Goal: Task Accomplishment & Management: Manage account settings

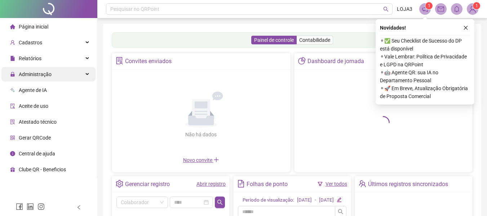
click at [34, 72] on span "Administração" at bounding box center [35, 74] width 33 height 6
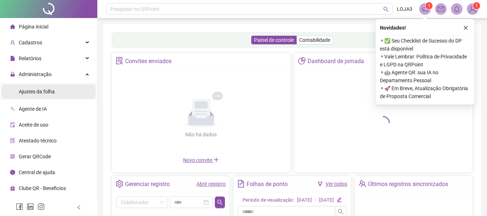
click at [38, 90] on span "Ajustes da folha" at bounding box center [37, 92] width 36 height 6
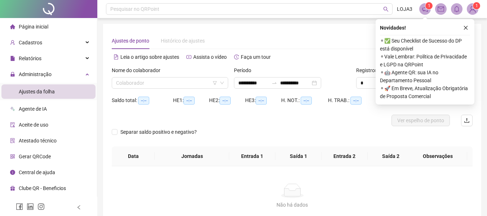
type input "**********"
click at [122, 83] on input "search" at bounding box center [166, 82] width 101 height 11
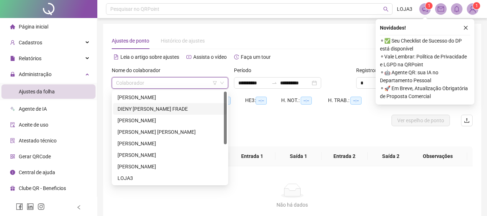
click at [130, 108] on div "DIENY [PERSON_NAME] FRADE" at bounding box center [169, 109] width 105 height 8
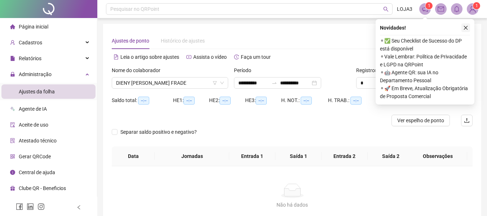
click at [464, 26] on icon "close" at bounding box center [465, 27] width 5 height 5
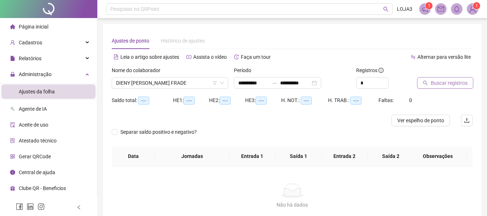
click at [447, 80] on span "Buscar registros" at bounding box center [449, 83] width 37 height 8
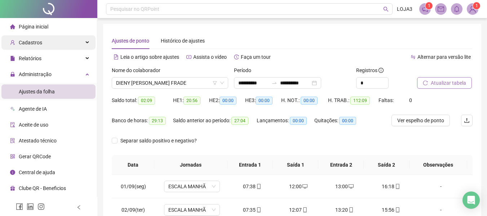
click at [26, 42] on span "Cadastros" at bounding box center [30, 43] width 23 height 6
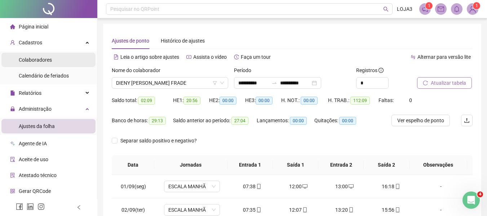
click at [40, 58] on span "Colaboradores" at bounding box center [35, 60] width 33 height 6
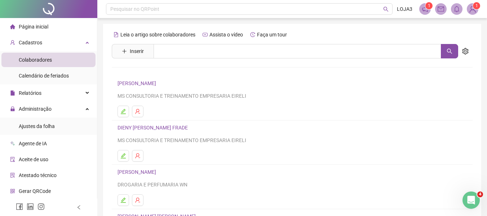
click at [157, 128] on link "DIENY [PERSON_NAME] FRADE" at bounding box center [153, 128] width 72 height 6
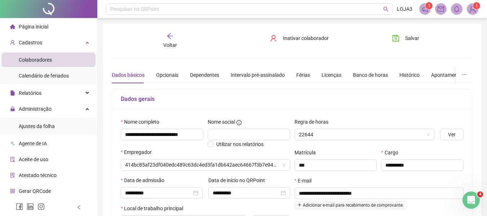
type input "**********"
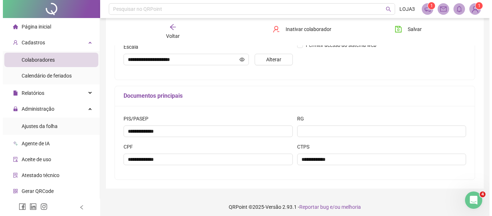
scroll to position [195, 0]
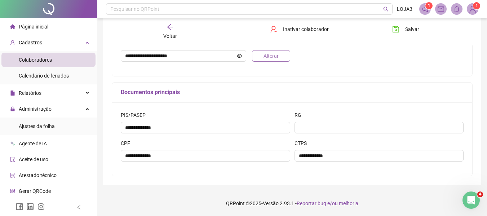
click at [273, 54] on span "Alterar" at bounding box center [270, 56] width 15 height 8
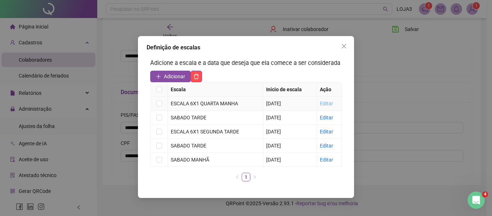
click at [325, 102] on link "Editar" at bounding box center [326, 104] width 13 height 6
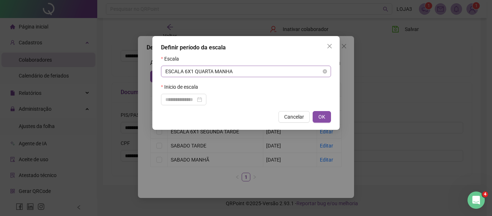
click at [210, 70] on span "ESCALA 6X1 QUARTA MANHA" at bounding box center [245, 71] width 161 height 11
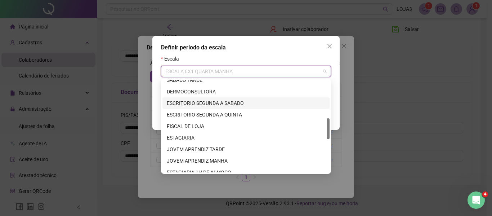
scroll to position [131, 0]
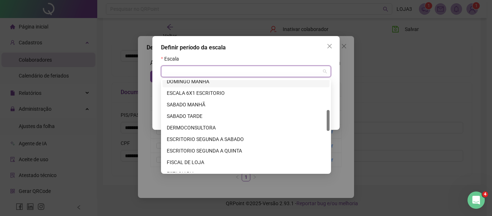
click at [203, 80] on div "DOMINGO MANHÃ" at bounding box center [246, 81] width 159 height 8
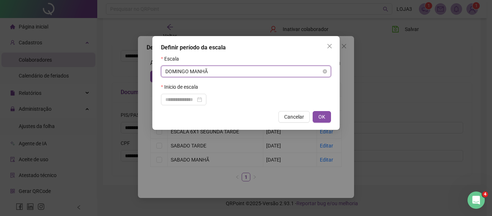
type input "*"
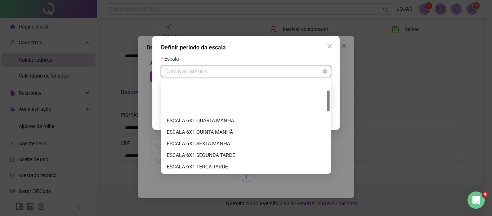
scroll to position [46, 0]
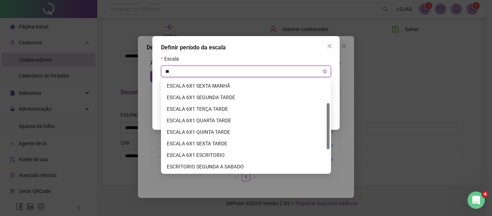
type input "*"
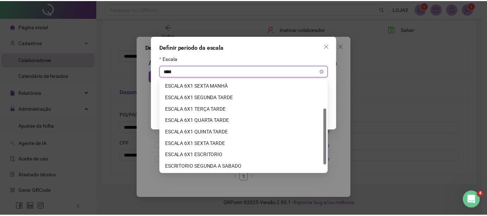
scroll to position [35, 0]
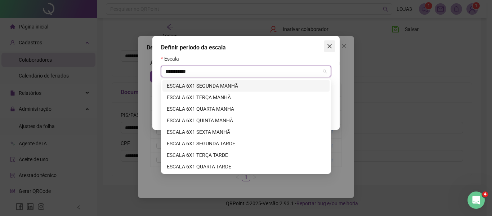
type input "**********"
click at [327, 44] on icon "close" at bounding box center [330, 46] width 6 height 6
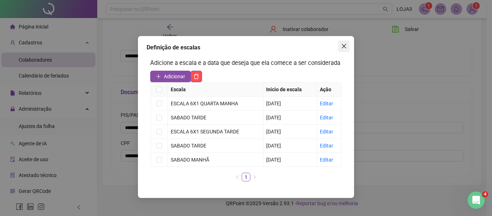
click at [343, 45] on icon "close" at bounding box center [344, 46] width 4 height 4
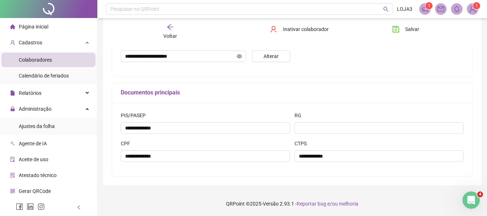
scroll to position [15, 0]
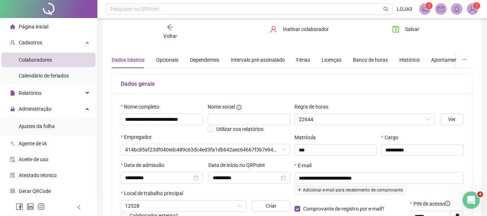
click at [37, 58] on span "Colaboradores" at bounding box center [35, 60] width 33 height 6
click at [168, 24] on icon "arrow-left" at bounding box center [169, 26] width 7 height 7
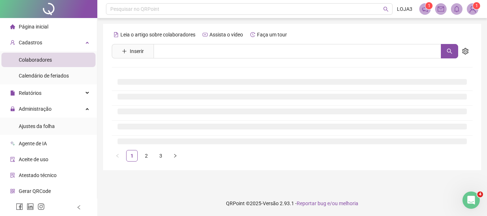
scroll to position [0, 0]
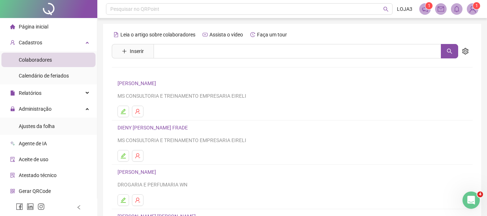
click at [167, 90] on div "[PERSON_NAME] MS CONSULTORIA E TREINAMENTO EMPRESARIA EIRELI" at bounding box center [291, 89] width 349 height 21
click at [158, 83] on link "[PERSON_NAME]" at bounding box center [137, 83] width 41 height 6
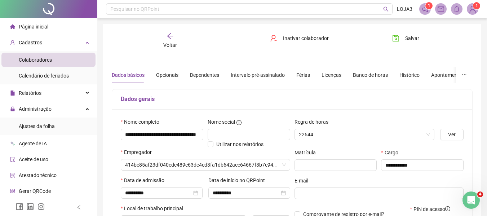
type input "**********"
click at [169, 33] on icon "arrow-left" at bounding box center [169, 35] width 7 height 7
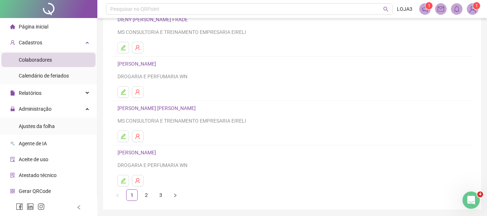
scroll to position [133, 0]
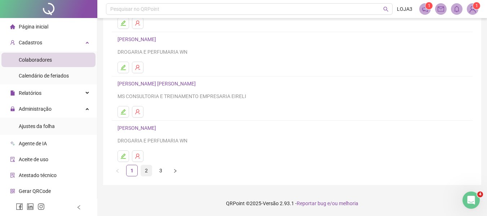
click at [146, 170] on link "2" at bounding box center [146, 170] width 11 height 11
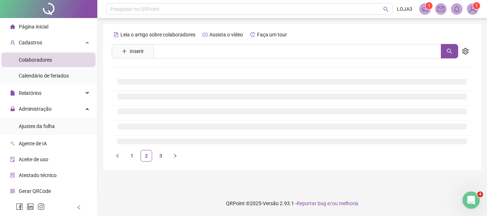
scroll to position [0, 0]
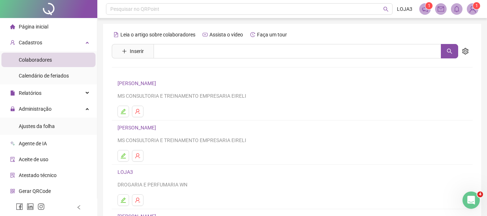
click at [158, 82] on link "[PERSON_NAME]" at bounding box center [137, 83] width 41 height 6
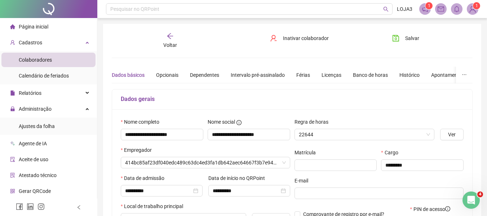
type input "**********"
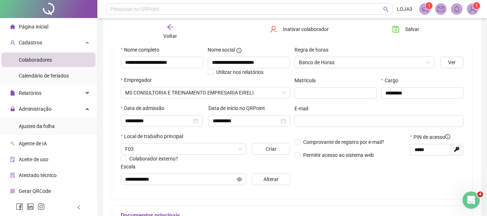
scroll to position [15, 0]
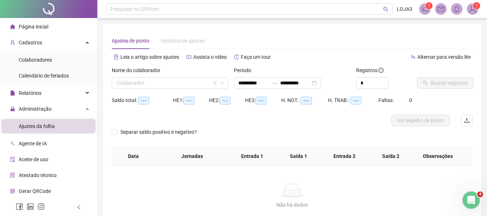
type input "**********"
click at [27, 42] on span "Cadastros" at bounding box center [30, 43] width 23 height 6
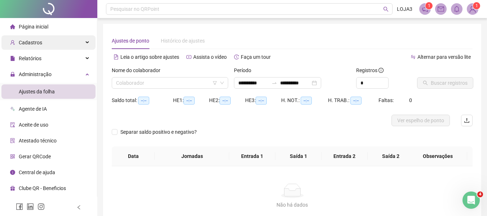
click at [31, 40] on span "Cadastros" at bounding box center [30, 43] width 23 height 6
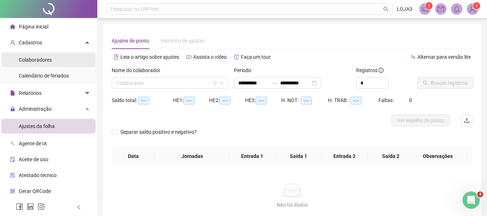
click at [40, 57] on span "Colaboradores" at bounding box center [35, 60] width 33 height 6
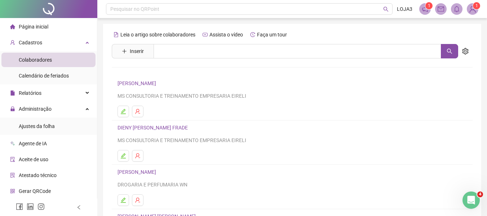
click at [153, 127] on link "DIENY [PERSON_NAME] FRADE" at bounding box center [153, 128] width 72 height 6
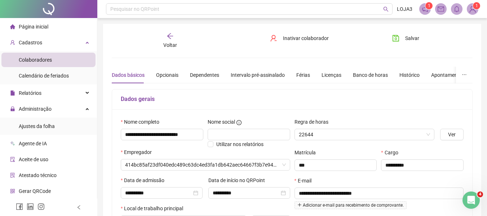
type input "**********"
click at [166, 135] on input "**********" at bounding box center [162, 135] width 82 height 12
click at [202, 105] on div "Dados gerais" at bounding box center [292, 99] width 360 height 20
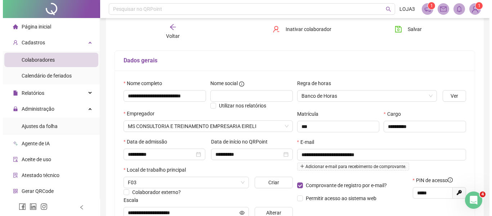
scroll to position [72, 0]
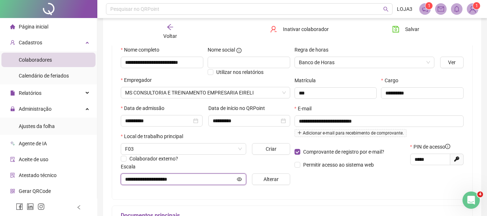
click at [195, 179] on input "**********" at bounding box center [180, 179] width 110 height 8
click at [273, 177] on span "Alterar" at bounding box center [270, 179] width 15 height 8
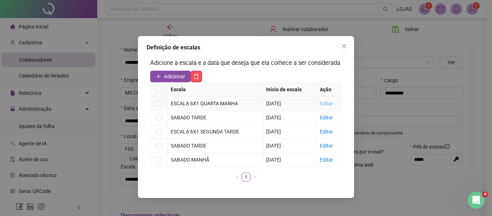
click at [329, 103] on link "Editar" at bounding box center [326, 104] width 13 height 6
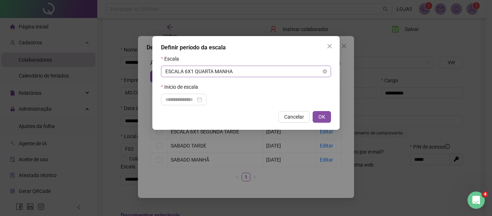
click at [250, 72] on span "ESCALA 6X1 QUARTA MANHA" at bounding box center [245, 71] width 161 height 11
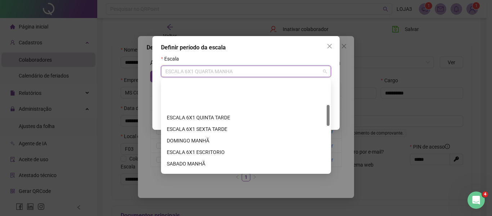
scroll to position [108, 0]
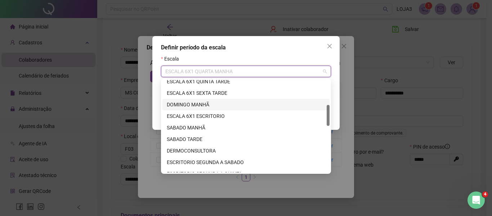
click at [200, 101] on div "DOMINGO MANHÃ" at bounding box center [246, 105] width 159 height 8
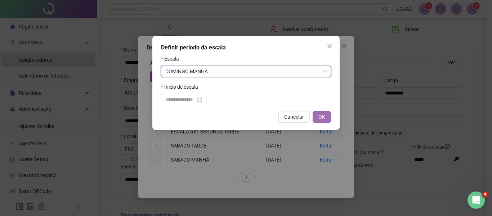
click at [320, 114] on span "OK" at bounding box center [321, 117] width 7 height 8
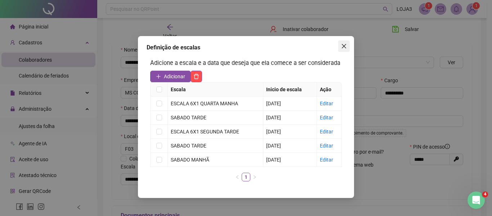
click at [345, 43] on button "Close" at bounding box center [344, 46] width 12 height 12
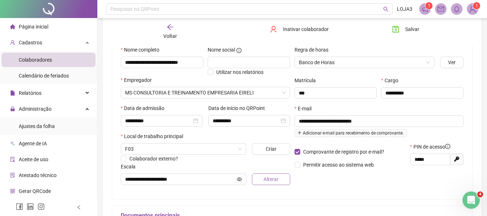
click at [270, 178] on span "Alterar" at bounding box center [270, 179] width 15 height 8
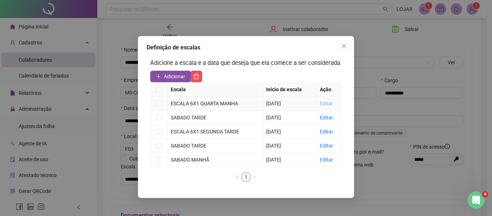
click at [326, 104] on link "Editar" at bounding box center [326, 104] width 13 height 6
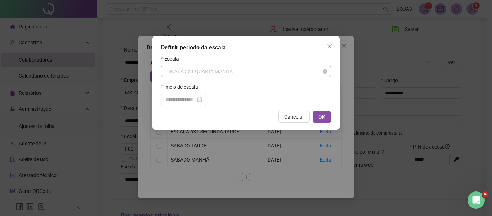
click at [245, 71] on span "ESCALA 6X1 QUARTA MANHA" at bounding box center [245, 71] width 161 height 11
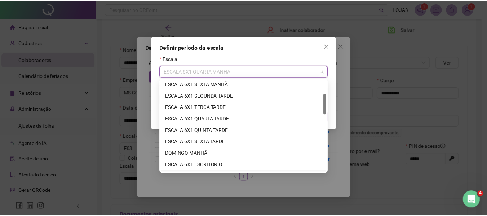
scroll to position [95, 0]
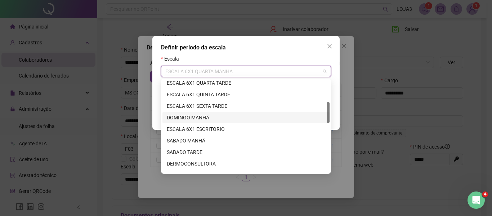
click at [193, 115] on div "DOMINGO MANHÃ" at bounding box center [246, 117] width 159 height 8
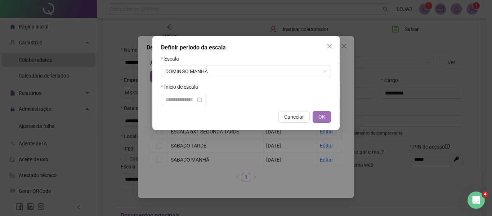
click at [324, 115] on span "OK" at bounding box center [321, 117] width 7 height 8
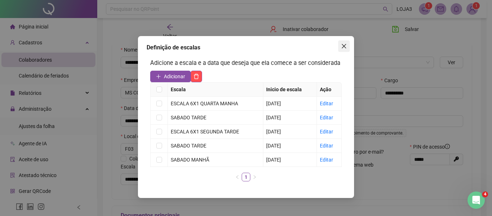
click at [342, 43] on icon "close" at bounding box center [344, 46] width 6 height 6
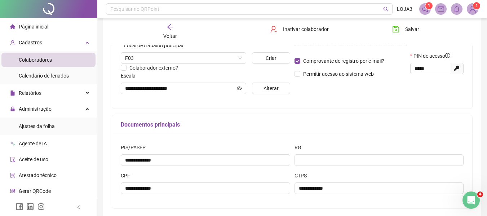
scroll to position [159, 0]
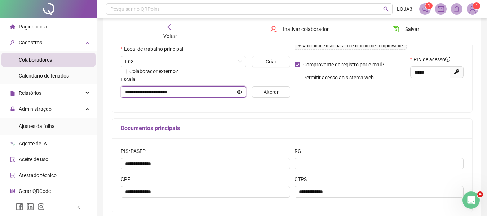
click at [240, 89] on icon "eye" at bounding box center [239, 91] width 5 height 5
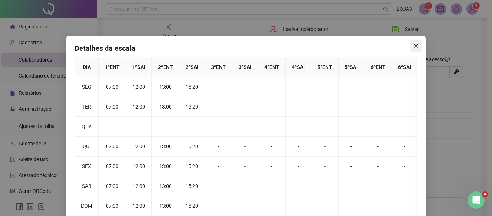
click at [418, 43] on button "Close" at bounding box center [416, 46] width 12 height 12
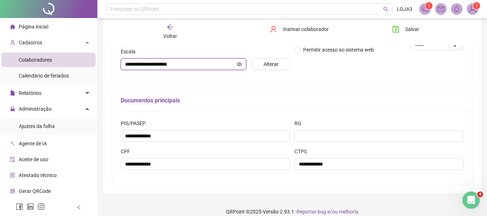
scroll to position [195, 0]
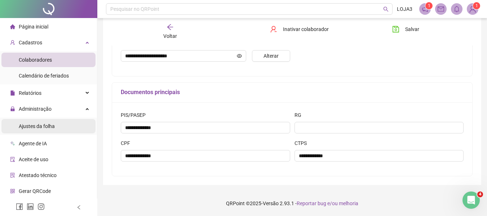
click at [40, 124] on span "Ajustes da folha" at bounding box center [37, 126] width 36 height 6
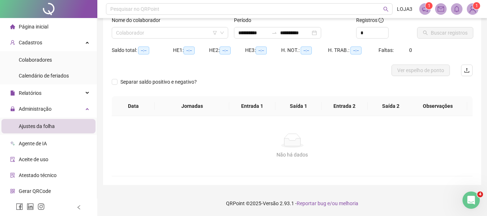
scroll to position [50, 0]
type input "**********"
click at [177, 33] on input "search" at bounding box center [166, 32] width 101 height 11
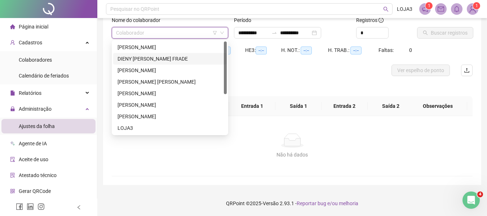
click at [147, 56] on div "DIENY [PERSON_NAME] FRADE" at bounding box center [169, 59] width 105 height 8
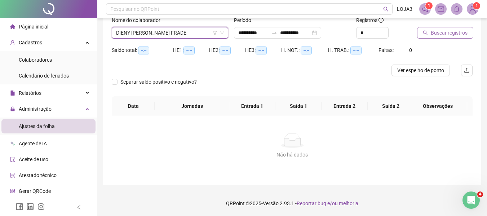
click at [452, 30] on span "Buscar registros" at bounding box center [449, 33] width 37 height 8
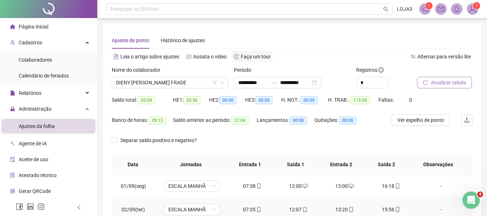
scroll to position [0, 0]
click at [200, 83] on span "DIENY [PERSON_NAME] FRADE" at bounding box center [170, 82] width 108 height 11
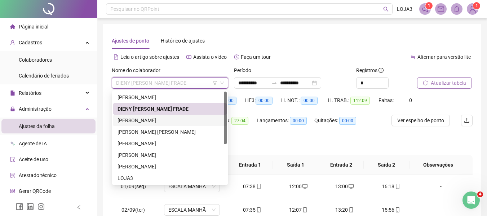
click at [131, 119] on div "[PERSON_NAME]" at bounding box center [169, 120] width 105 height 8
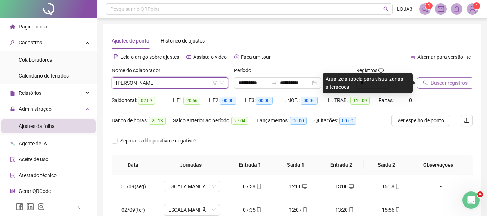
click at [452, 81] on span "Buscar registros" at bounding box center [449, 83] width 37 height 8
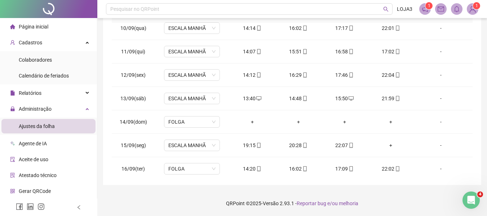
scroll to position [231, 0]
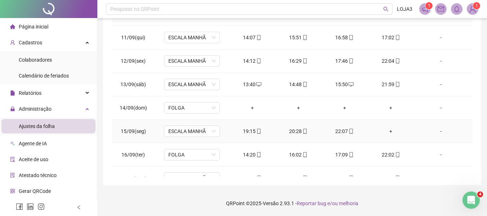
click at [385, 130] on div "+" at bounding box center [390, 131] width 35 height 8
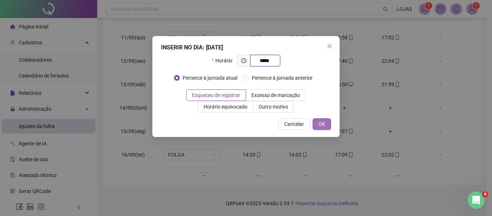
type input "*****"
click at [325, 121] on button "OK" at bounding box center [322, 124] width 18 height 12
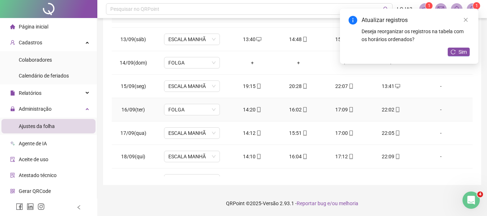
scroll to position [315, 0]
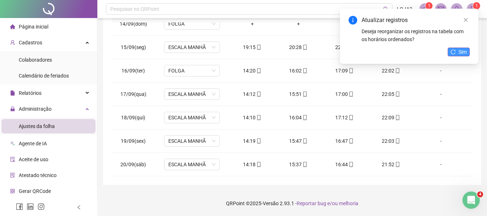
click at [460, 50] on span "Sim" at bounding box center [462, 52] width 8 height 8
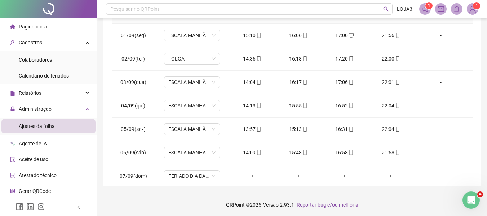
scroll to position [0, 0]
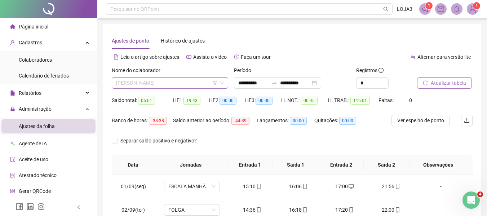
click at [182, 82] on span "[PERSON_NAME]" at bounding box center [170, 82] width 108 height 11
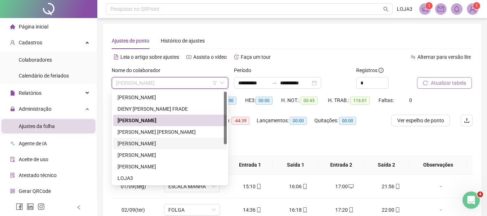
click at [151, 142] on div "[PERSON_NAME]" at bounding box center [169, 143] width 105 height 8
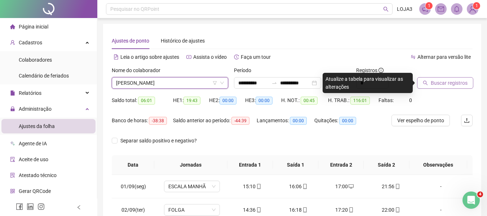
click at [447, 81] on span "Buscar registros" at bounding box center [449, 83] width 37 height 8
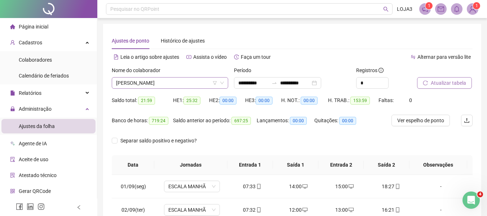
click at [178, 84] on span "[PERSON_NAME]" at bounding box center [170, 82] width 108 height 11
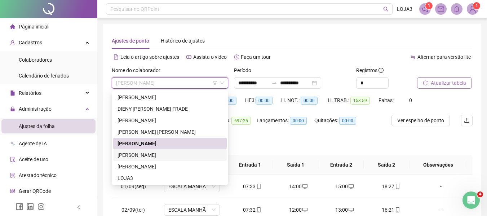
click at [146, 152] on div "[PERSON_NAME]" at bounding box center [169, 155] width 105 height 8
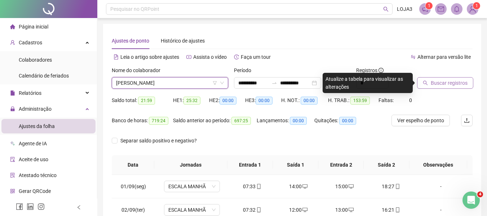
click at [447, 80] on span "Buscar registros" at bounding box center [449, 83] width 37 height 8
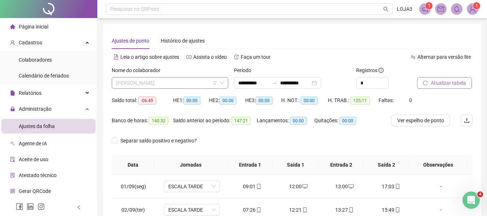
click at [188, 84] on span "[PERSON_NAME]" at bounding box center [170, 82] width 108 height 11
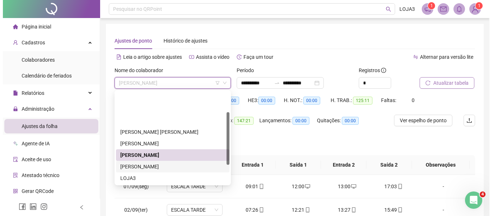
scroll to position [36, 0]
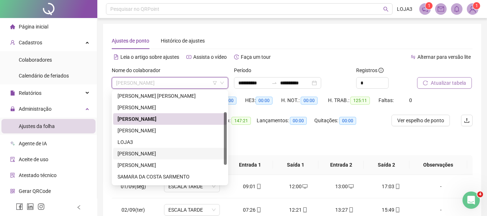
click at [151, 152] on div "[PERSON_NAME]" at bounding box center [169, 154] width 105 height 8
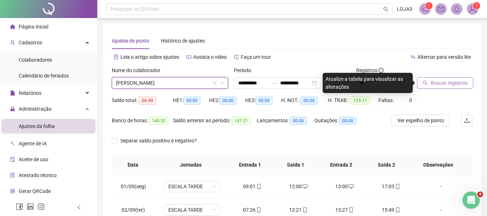
click at [431, 79] on span "Buscar registros" at bounding box center [449, 83] width 37 height 8
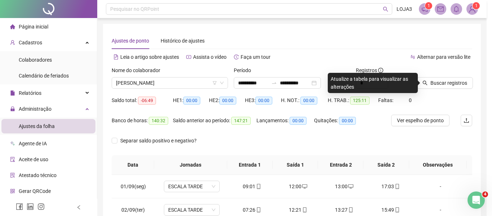
click at [446, 82] on div "Buscando registros Os registros de ponto estão sendo buscados... OK" at bounding box center [246, 108] width 492 height 216
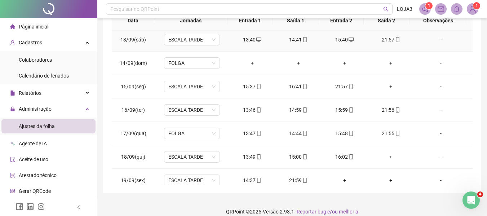
scroll to position [315, 0]
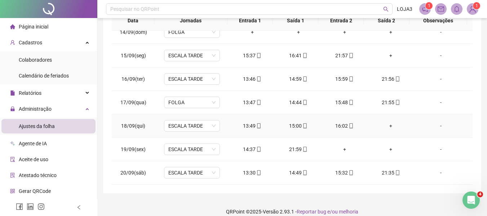
click at [388, 125] on div "+" at bounding box center [390, 126] width 35 height 8
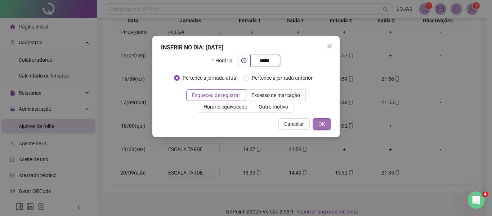
type input "*****"
click at [318, 122] on button "OK" at bounding box center [322, 124] width 18 height 12
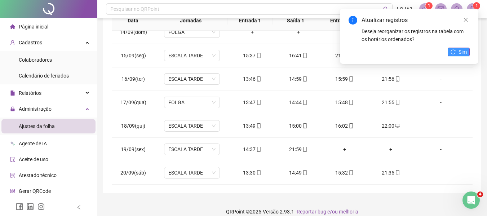
click at [458, 50] on button "Sim" at bounding box center [458, 52] width 22 height 9
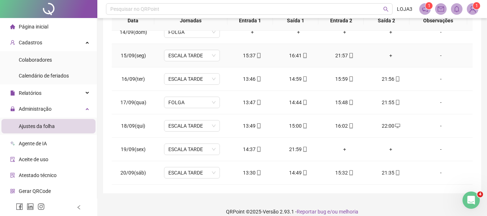
drag, startPoint x: 387, startPoint y: 52, endPoint x: 397, endPoint y: 56, distance: 11.6
click at [387, 52] on div "+" at bounding box center [390, 56] width 35 height 8
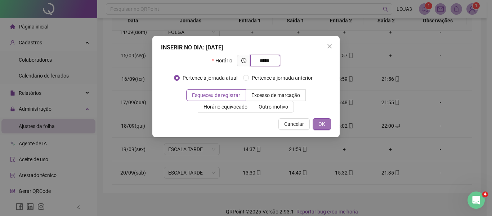
type input "*****"
click at [317, 120] on button "OK" at bounding box center [322, 124] width 18 height 12
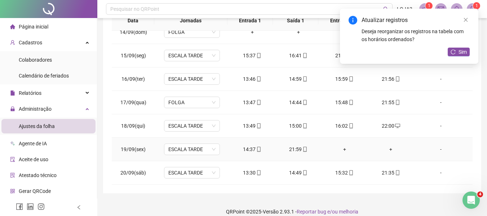
click at [341, 148] on div "+" at bounding box center [344, 149] width 35 height 8
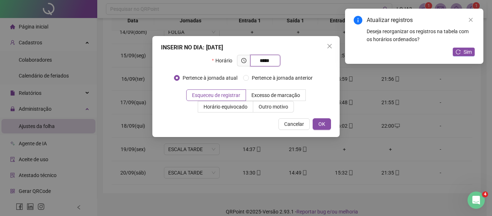
type input "*****"
click at [322, 118] on div "INSERIR NO DIA : [DATE] Horário ***** Pertence à jornada atual Pertence à jorna…" at bounding box center [245, 86] width 187 height 101
click at [324, 122] on span "OK" at bounding box center [321, 124] width 7 height 8
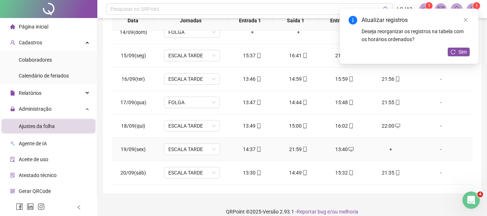
click at [387, 148] on div "+" at bounding box center [390, 149] width 35 height 8
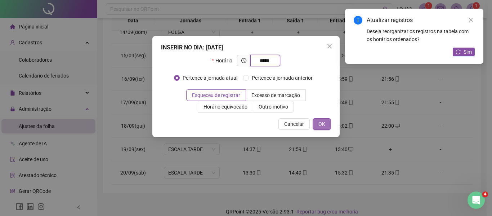
type input "*****"
click at [321, 118] on button "OK" at bounding box center [322, 124] width 18 height 12
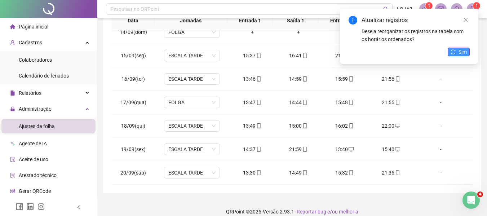
click at [458, 48] on button "Sim" at bounding box center [458, 52] width 22 height 9
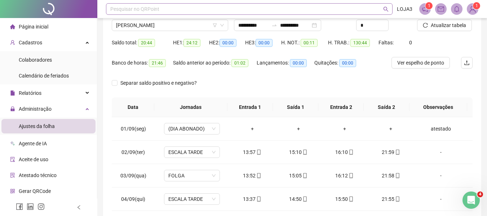
scroll to position [0, 0]
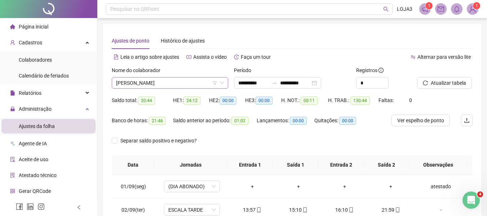
click at [199, 82] on span "[PERSON_NAME]" at bounding box center [170, 82] width 108 height 11
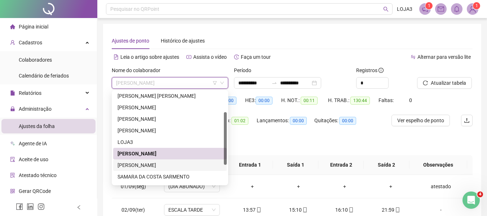
click at [152, 162] on div "[PERSON_NAME]" at bounding box center [169, 165] width 105 height 8
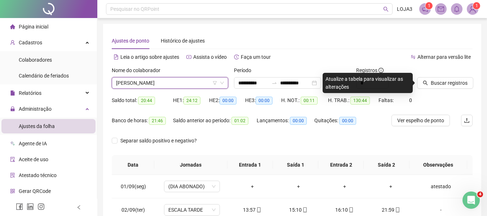
click at [190, 82] on span "[PERSON_NAME]" at bounding box center [170, 82] width 108 height 11
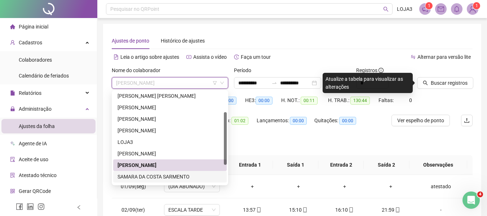
click at [150, 173] on div "SAMARA DA COSTA SARMENTO" at bounding box center [169, 177] width 105 height 8
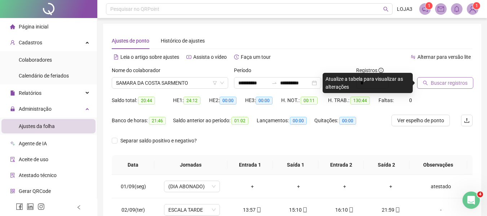
click at [448, 80] on span "Buscar registros" at bounding box center [449, 83] width 37 height 8
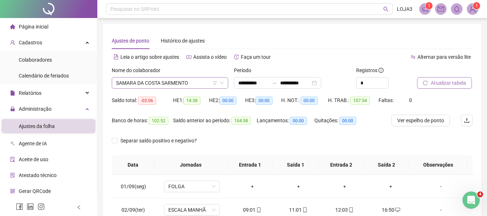
click at [193, 83] on span "SAMARA DA COSTA SARMENTO" at bounding box center [170, 82] width 108 height 11
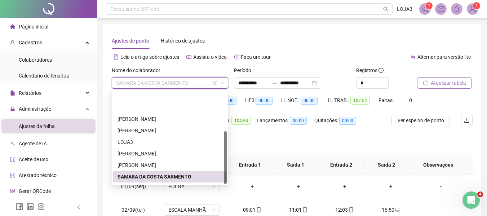
scroll to position [69, 0]
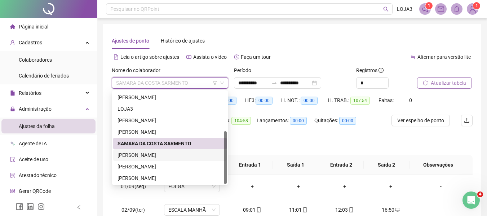
click at [133, 151] on div "[PERSON_NAME]" at bounding box center [169, 155] width 105 height 8
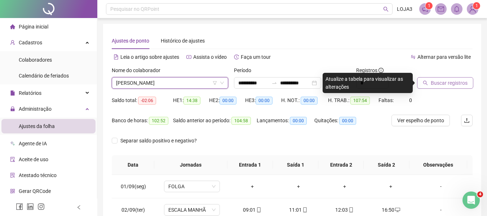
click at [197, 82] on span "[PERSON_NAME]" at bounding box center [170, 82] width 108 height 11
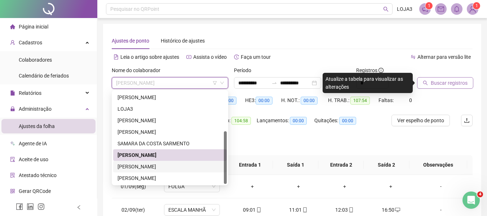
click at [138, 164] on div "[PERSON_NAME]" at bounding box center [169, 166] width 105 height 8
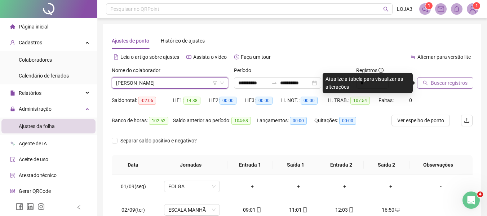
click at [449, 80] on span "Buscar registros" at bounding box center [449, 83] width 37 height 8
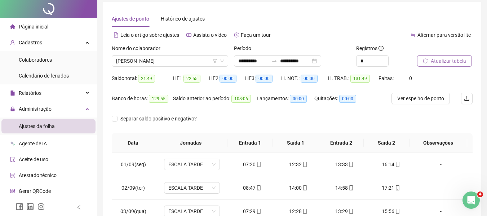
scroll to position [0, 0]
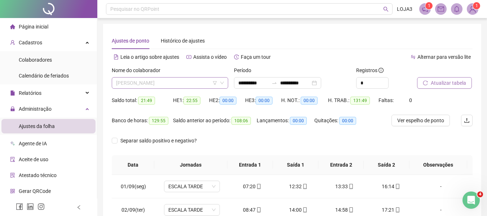
click at [179, 81] on span "[PERSON_NAME]" at bounding box center [170, 82] width 108 height 11
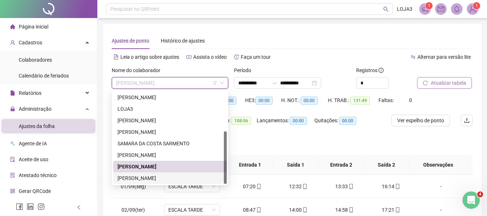
click at [130, 174] on div "[PERSON_NAME]" at bounding box center [169, 178] width 105 height 8
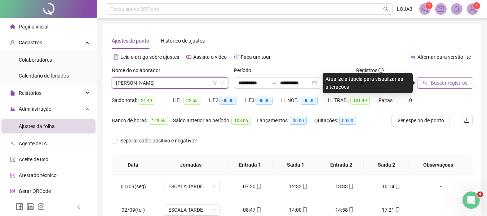
click at [443, 80] on span "Buscar registros" at bounding box center [449, 83] width 37 height 8
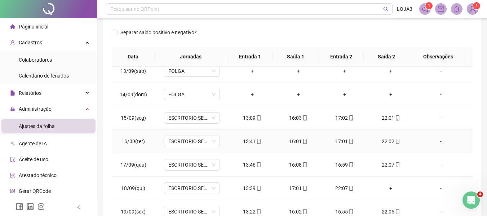
scroll to position [315, 0]
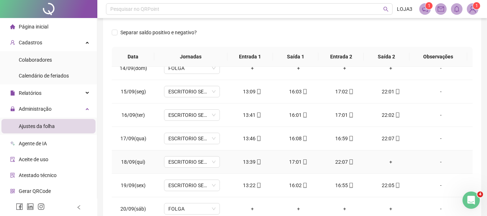
click at [386, 162] on div "+" at bounding box center [390, 162] width 35 height 8
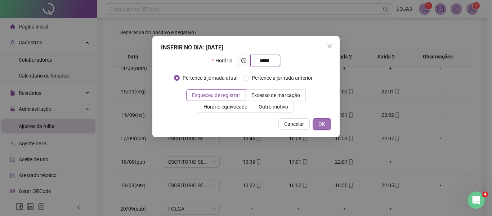
type input "*****"
click at [317, 120] on button "OK" at bounding box center [322, 124] width 18 height 12
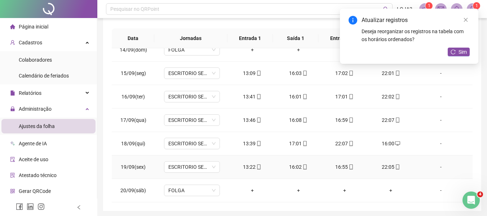
scroll to position [152, 0]
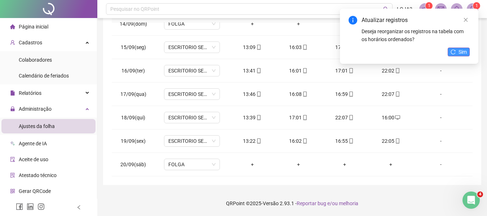
click at [454, 52] on icon "reload" at bounding box center [452, 51] width 5 height 5
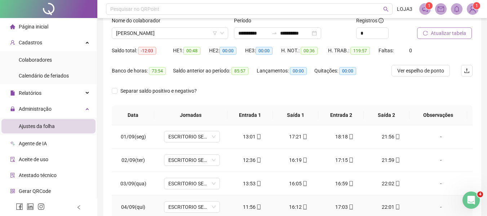
scroll to position [0, 0]
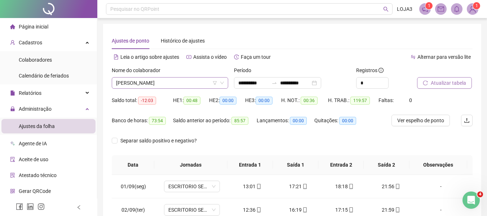
click at [194, 84] on span "[PERSON_NAME]" at bounding box center [170, 82] width 108 height 11
click at [336, 29] on div "**********" at bounding box center [292, 180] width 378 height 313
click at [191, 82] on span "[PERSON_NAME]" at bounding box center [170, 82] width 108 height 11
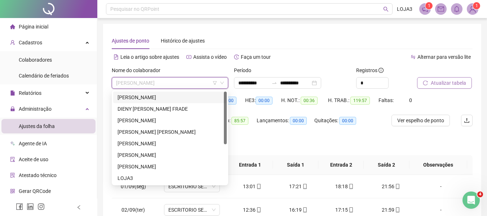
click at [162, 95] on div "[PERSON_NAME]" at bounding box center [169, 97] width 105 height 8
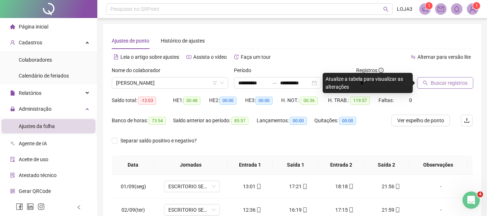
click at [454, 81] on span "Buscar registros" at bounding box center [449, 83] width 37 height 8
